Goal: Information Seeking & Learning: Learn about a topic

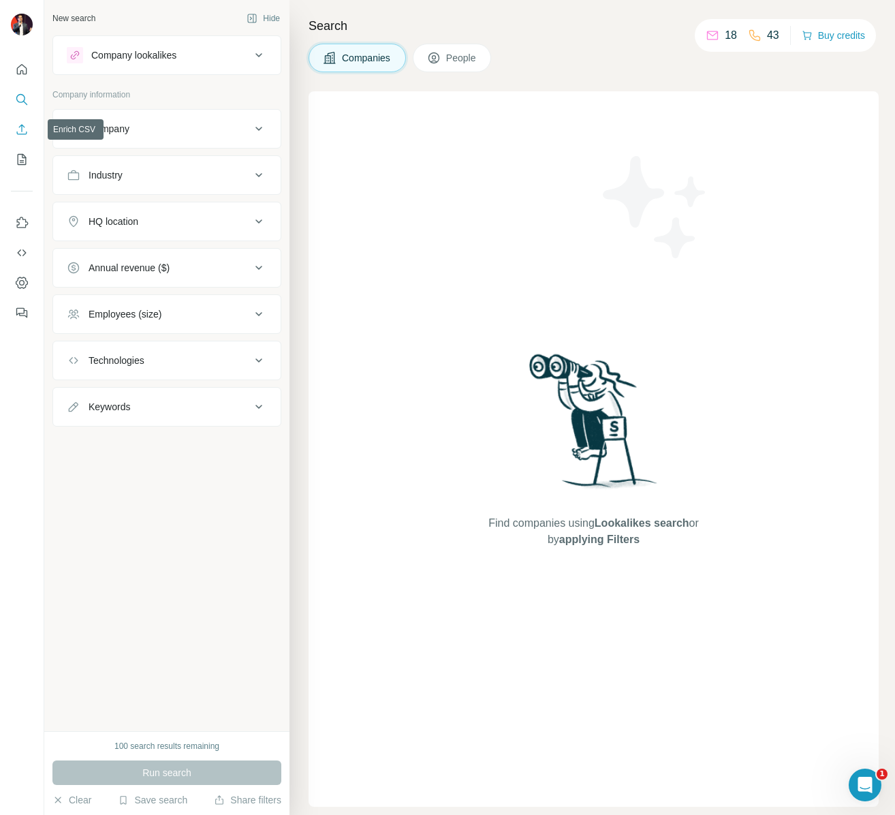
click at [18, 127] on icon "Enrich CSV" at bounding box center [22, 130] width 14 height 14
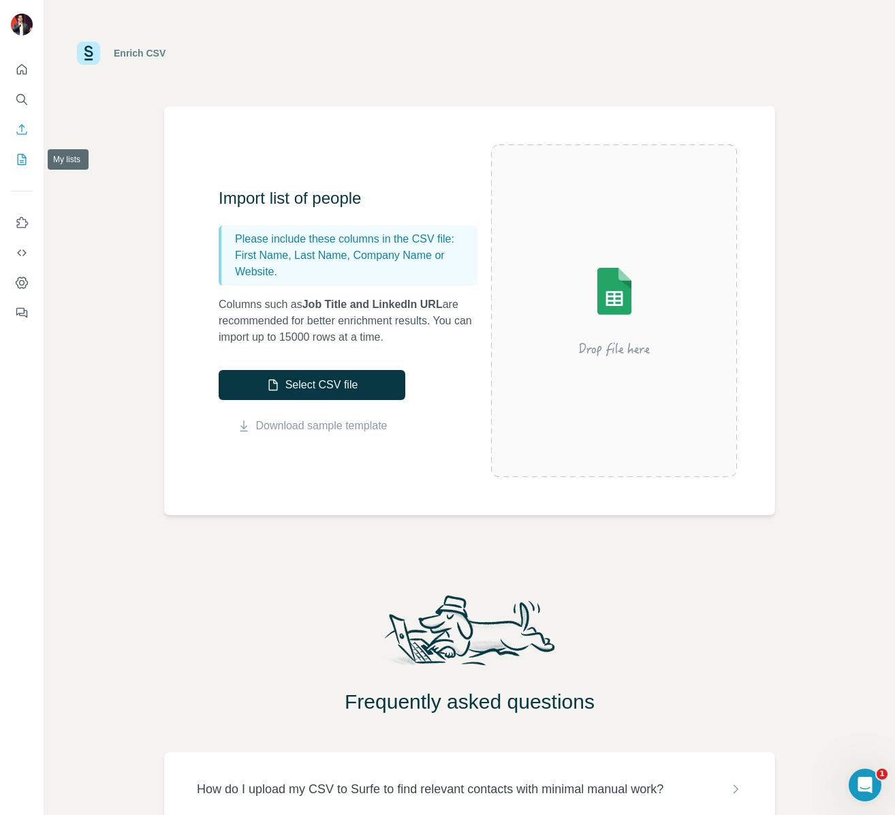
click at [18, 162] on icon "My lists" at bounding box center [22, 159] width 9 height 11
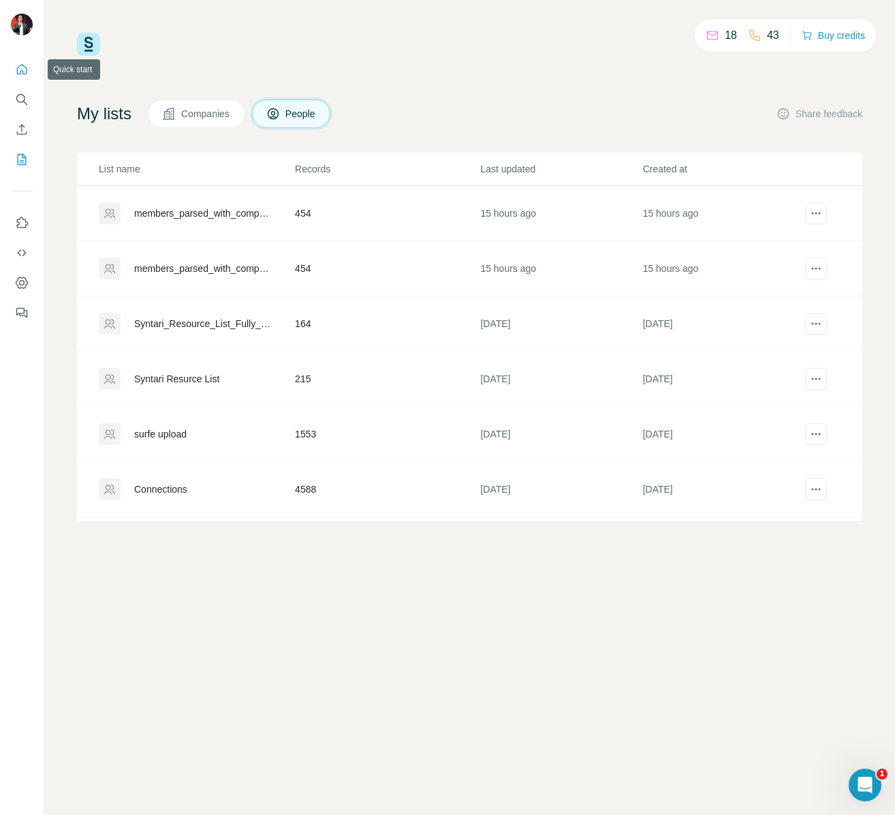
click at [19, 67] on icon "Quick start" at bounding box center [22, 70] width 14 height 14
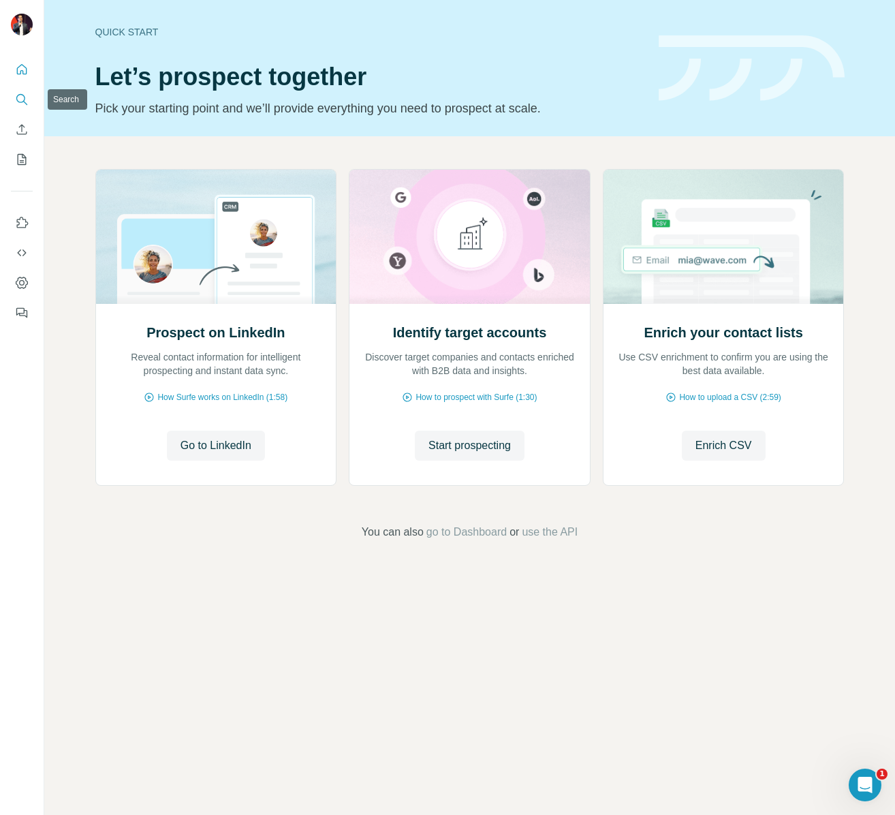
click at [23, 99] on icon "Search" at bounding box center [22, 100] width 14 height 14
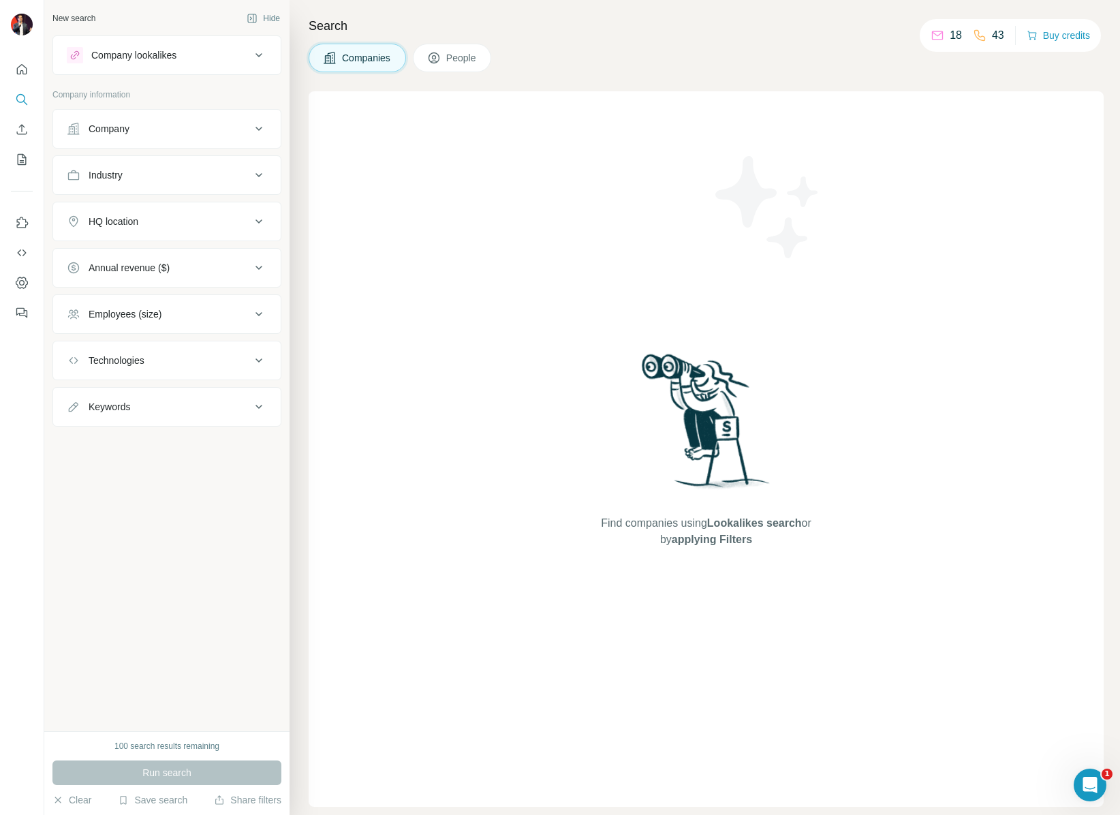
click at [239, 65] on button "Company lookalikes" at bounding box center [167, 55] width 228 height 33
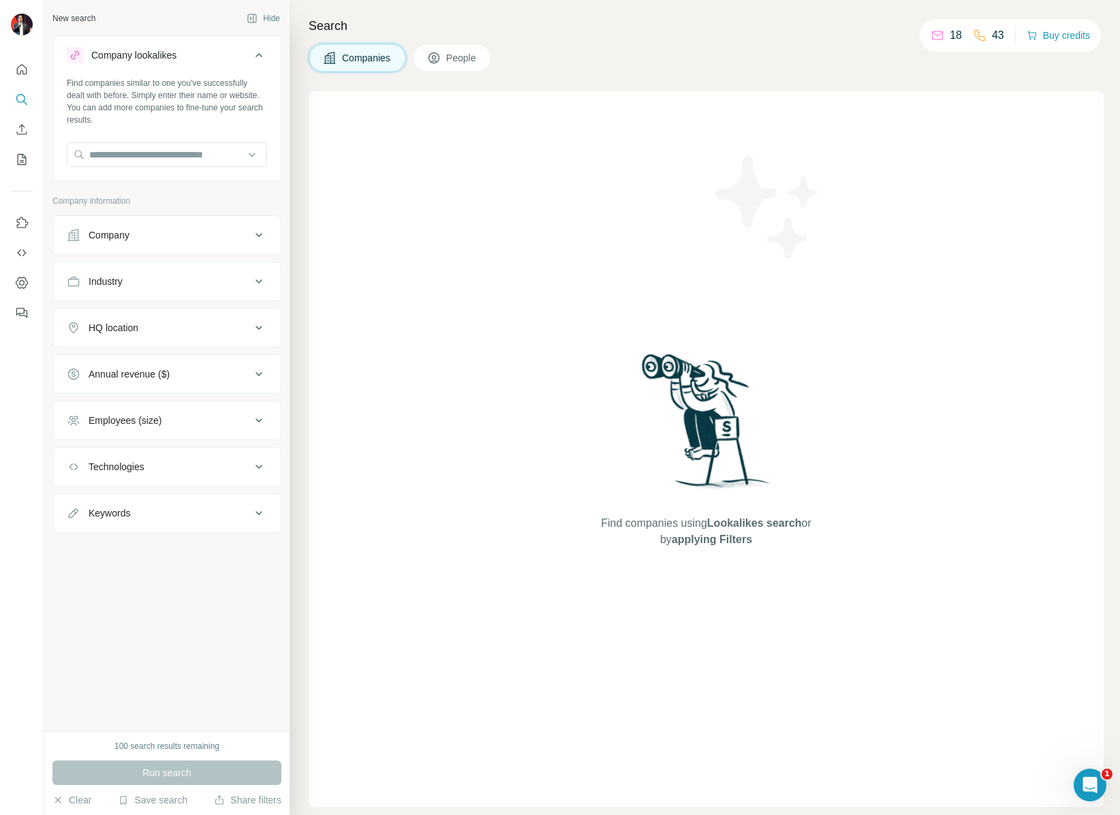
click at [181, 666] on div "New search Hide Company lookalikes Find companies similar to one you've success…" at bounding box center [166, 365] width 245 height 731
click at [473, 48] on button "People" at bounding box center [452, 58] width 79 height 29
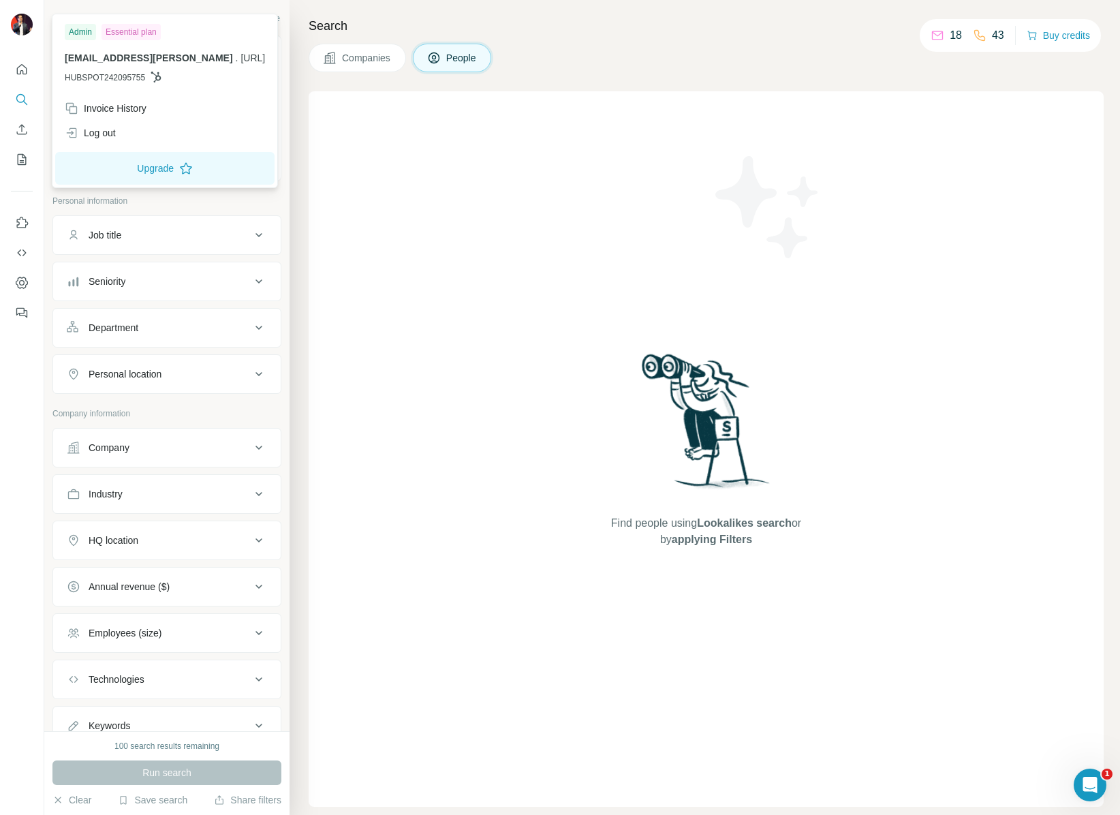
click at [459, 219] on div "Find people using Lookalikes search or by applying Filters" at bounding box center [706, 449] width 795 height 716
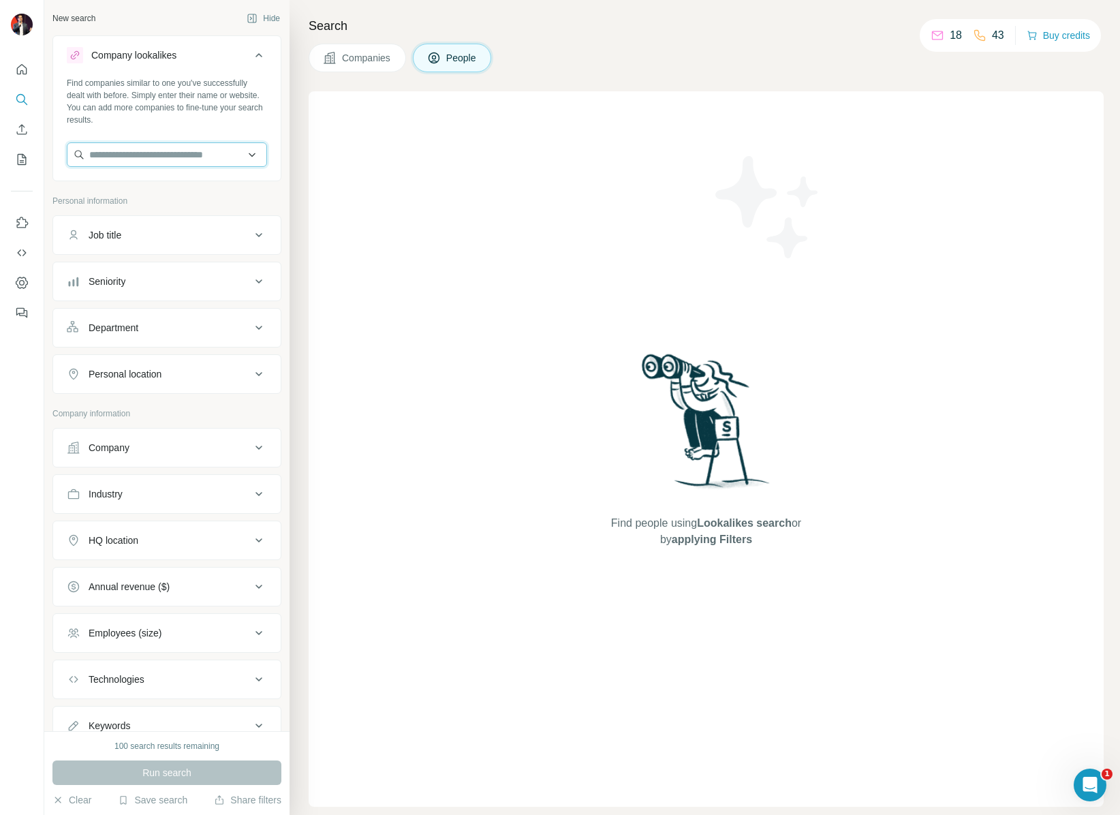
click at [104, 157] on input "text" at bounding box center [167, 154] width 200 height 25
type input "*********"
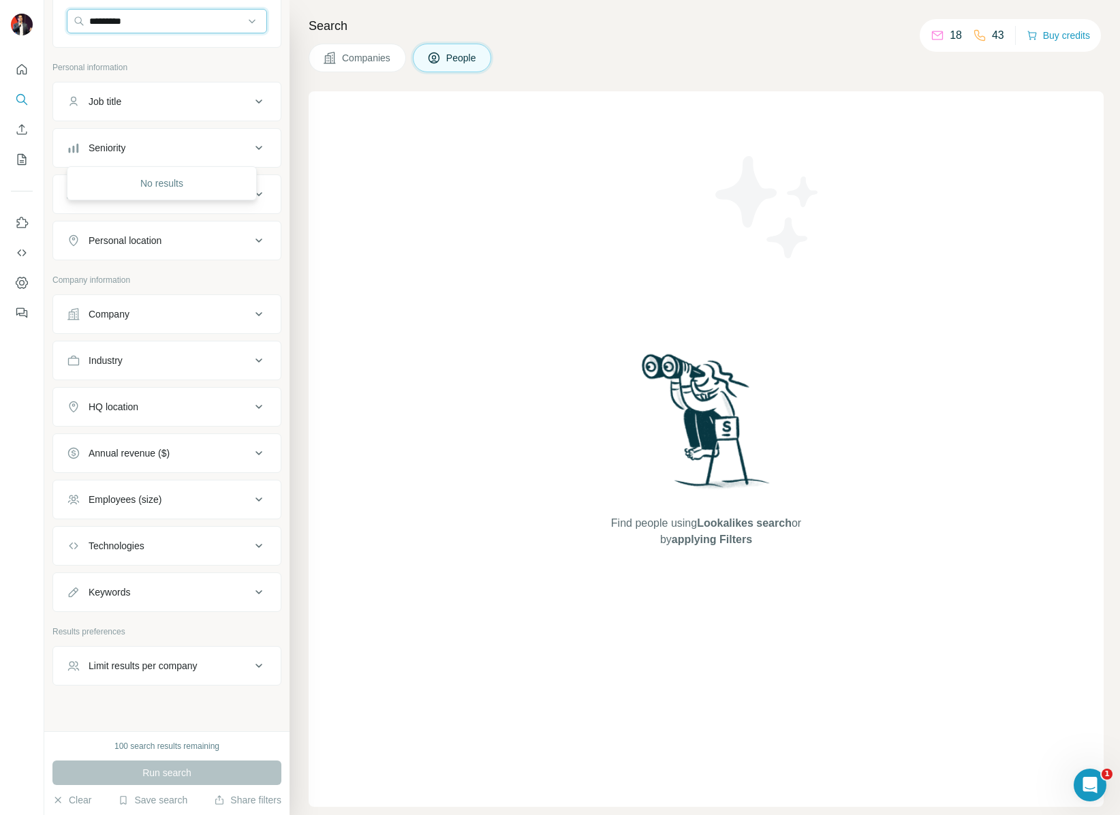
scroll to position [151, 0]
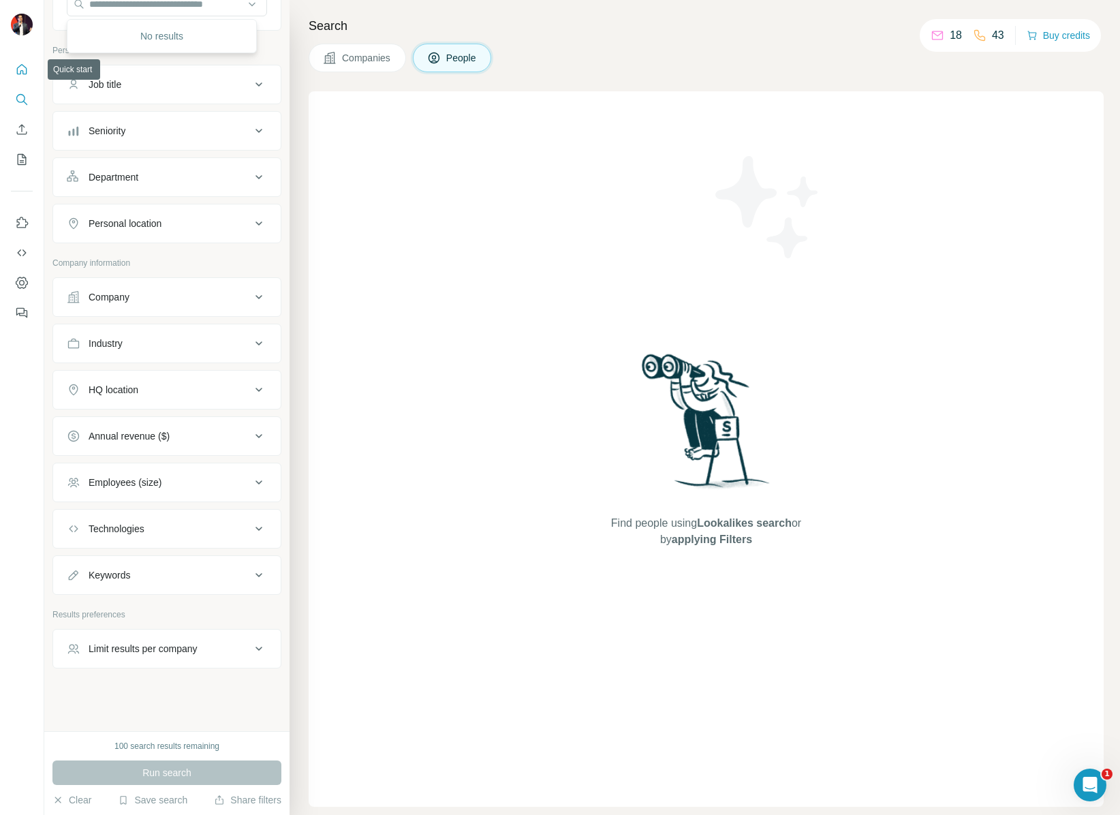
click at [20, 70] on icon "Quick start" at bounding box center [22, 69] width 10 height 10
click at [22, 283] on icon "Dashboard" at bounding box center [22, 283] width 14 height 14
